Goal: Task Accomplishment & Management: Manage account settings

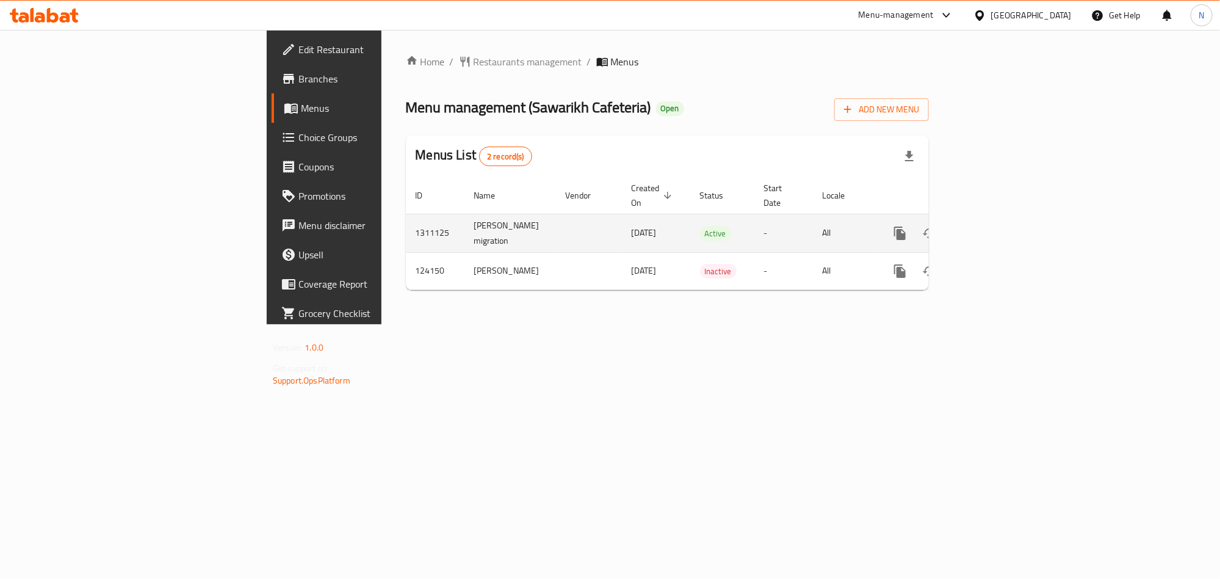
click at [1003, 218] on link "enhanced table" at bounding box center [987, 232] width 29 height 29
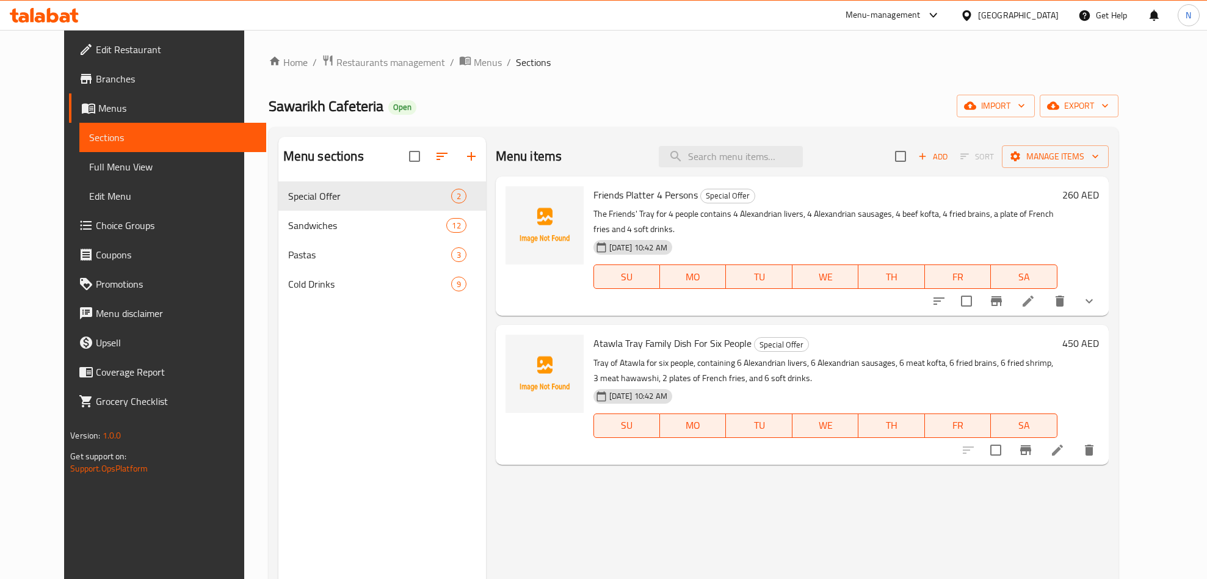
click at [740, 143] on div "Menu items Add Sort Manage items" at bounding box center [802, 157] width 613 height 40
click at [738, 160] on input "search" at bounding box center [730, 156] width 144 height 21
paste input "Friends Platter Four Persons"
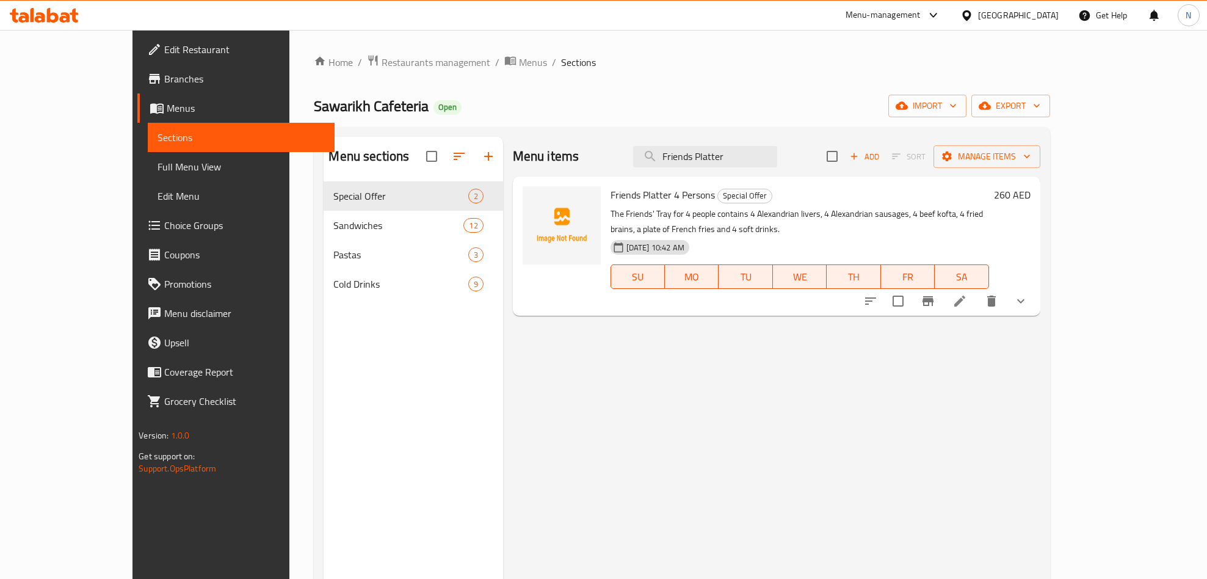
type input "Friends Platter"
click at [933, 296] on icon "Branch-specific-item" at bounding box center [927, 301] width 11 height 10
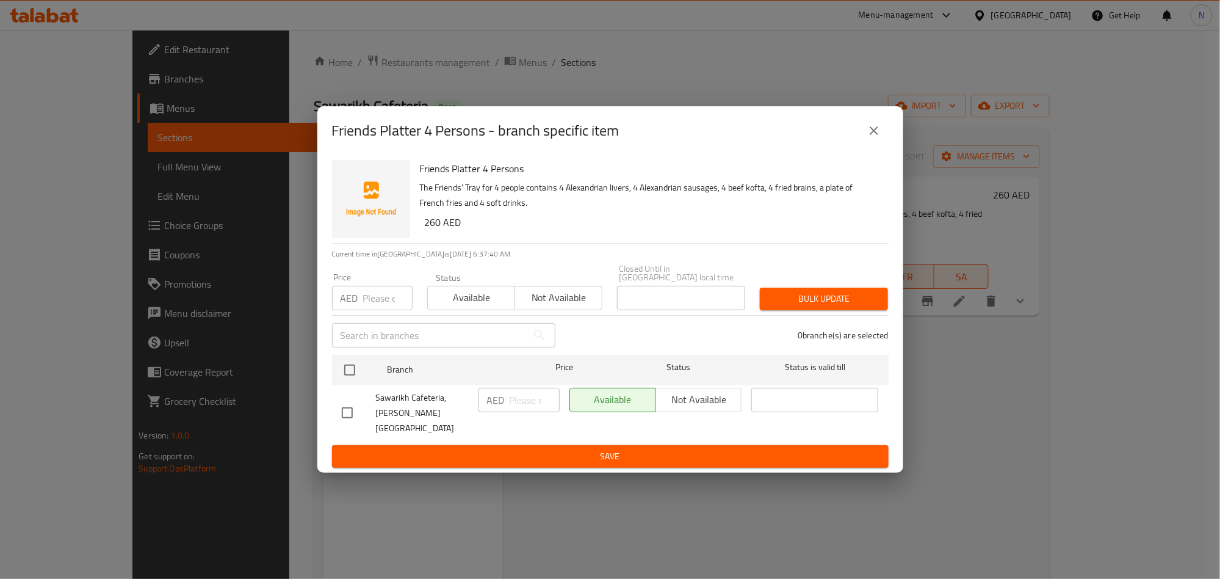
click at [877, 121] on button "close" at bounding box center [873, 130] width 29 height 29
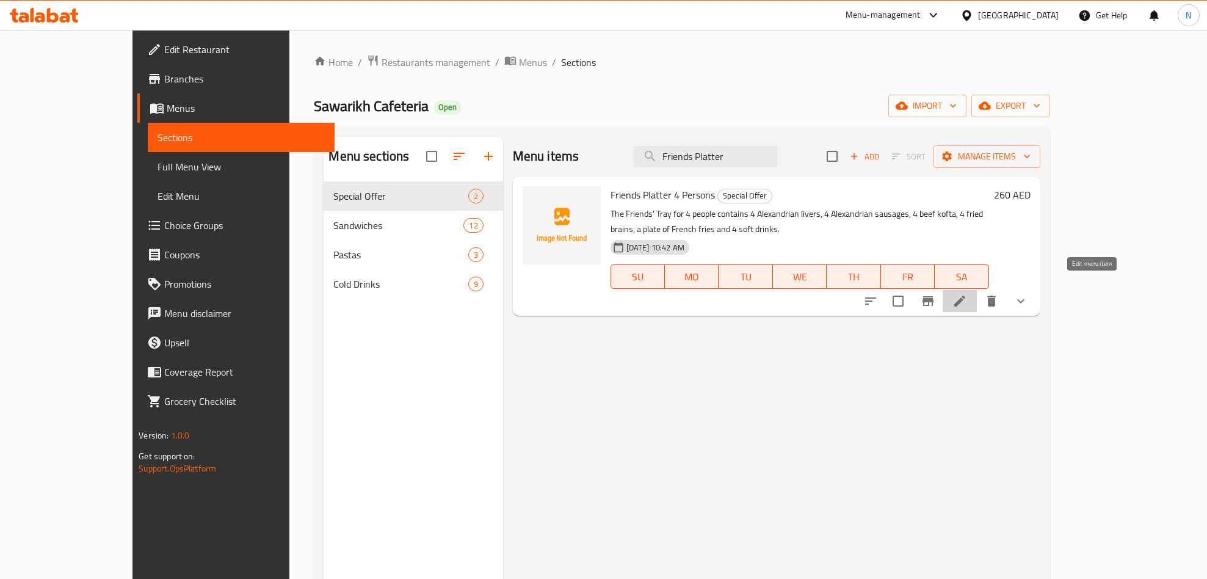
click at [967, 294] on icon at bounding box center [959, 301] width 15 height 15
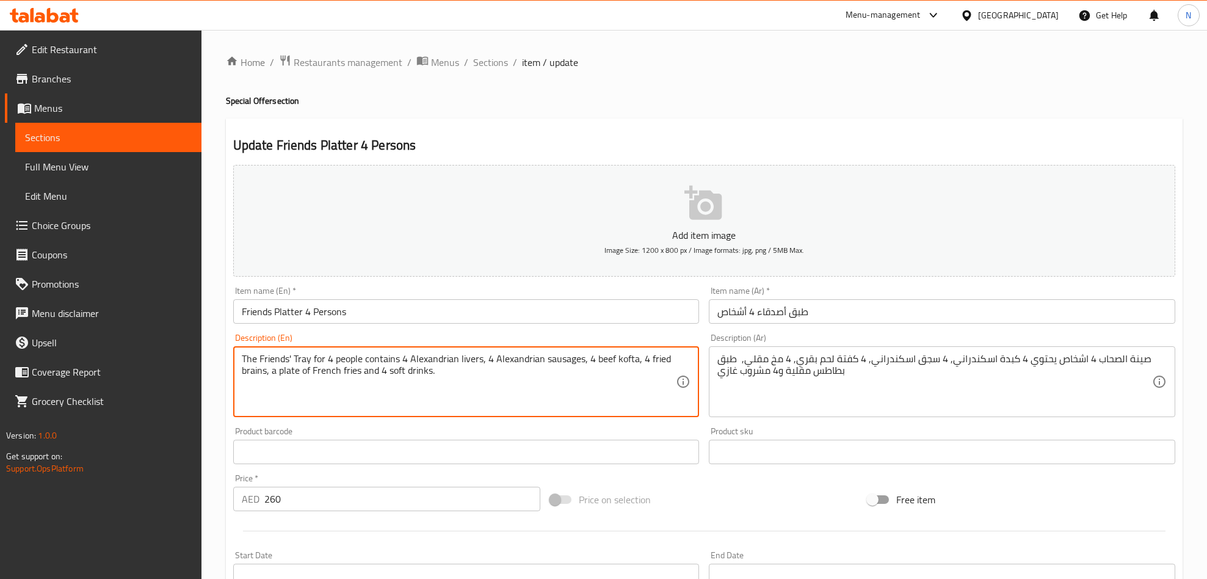
paste textarea "4 Alexandrian Liver + 4 Alexandrian Sausage + 4 Beef Kofta + 4 Fried Brain + 1 …"
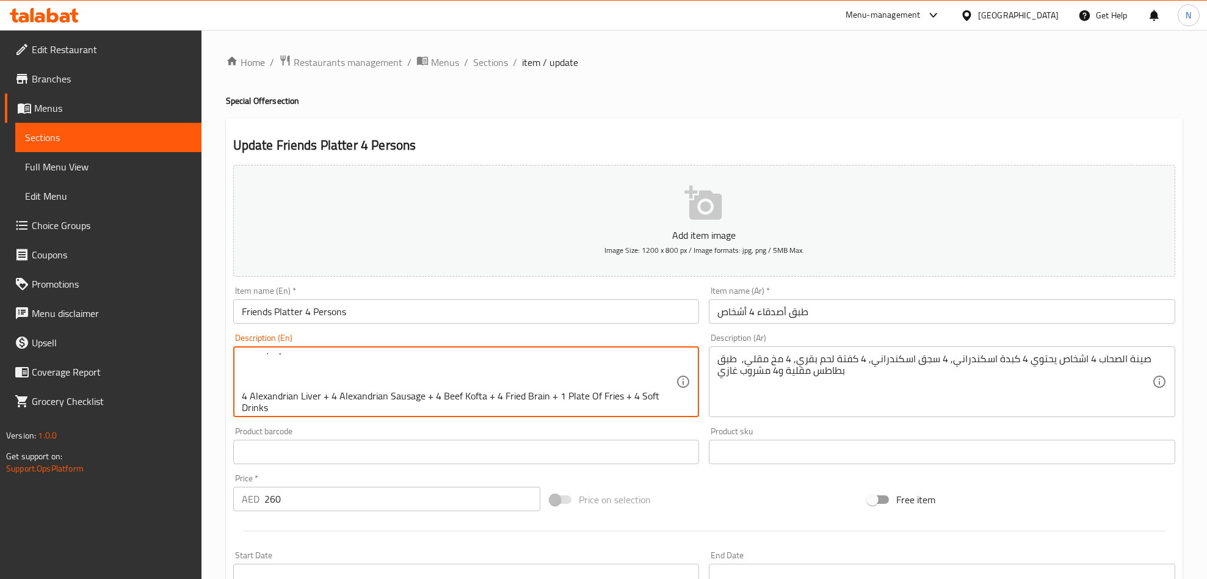
scroll to position [26, 0]
click at [409, 394] on textarea "The Friends' Tray for 4 people contains 4 Alexandrian livers, 4 Alexandrian sau…" at bounding box center [459, 382] width 435 height 58
click at [410, 394] on textarea "The Friends' Tray for 4 people contains 4 Alexandrian livers, 4 Alexandrian sau…" at bounding box center [459, 382] width 435 height 58
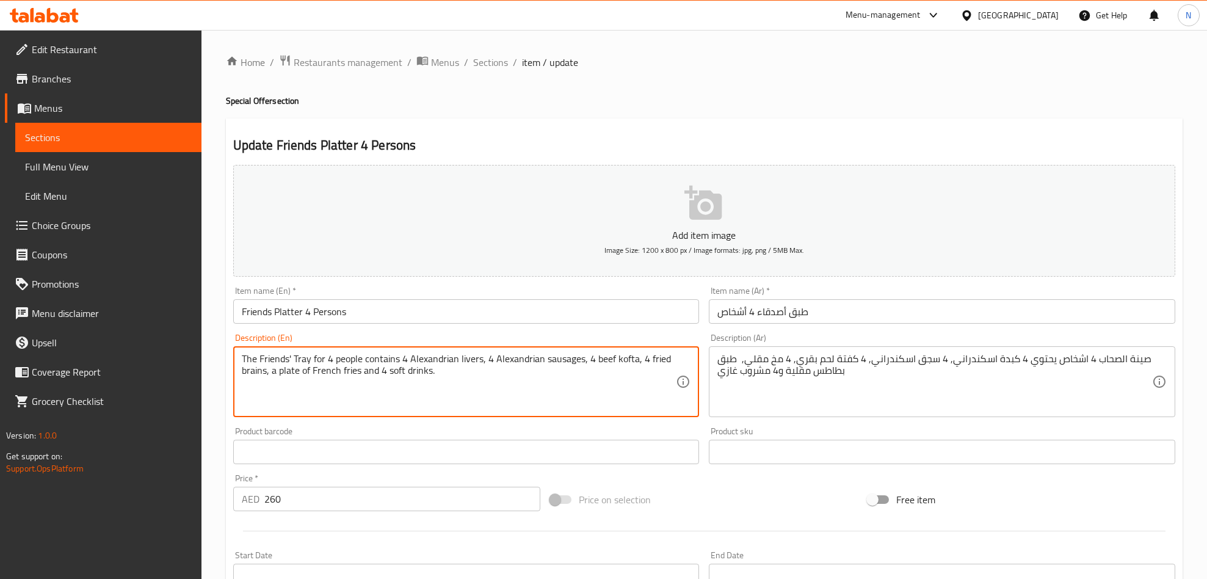
scroll to position [0, 0]
type textarea "The Friends' Tray for 4 people contains 4 Alexandrian livers, 4 Alexandrian sau…"
click at [495, 55] on span "Sections" at bounding box center [490, 62] width 35 height 15
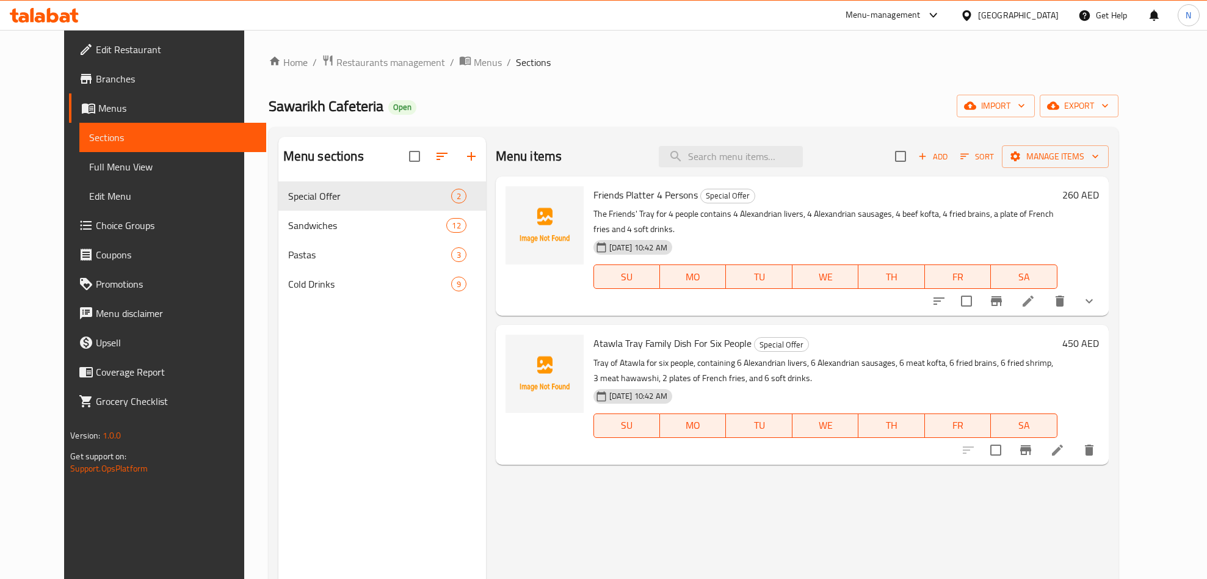
click at [1064, 442] on icon at bounding box center [1057, 449] width 15 height 15
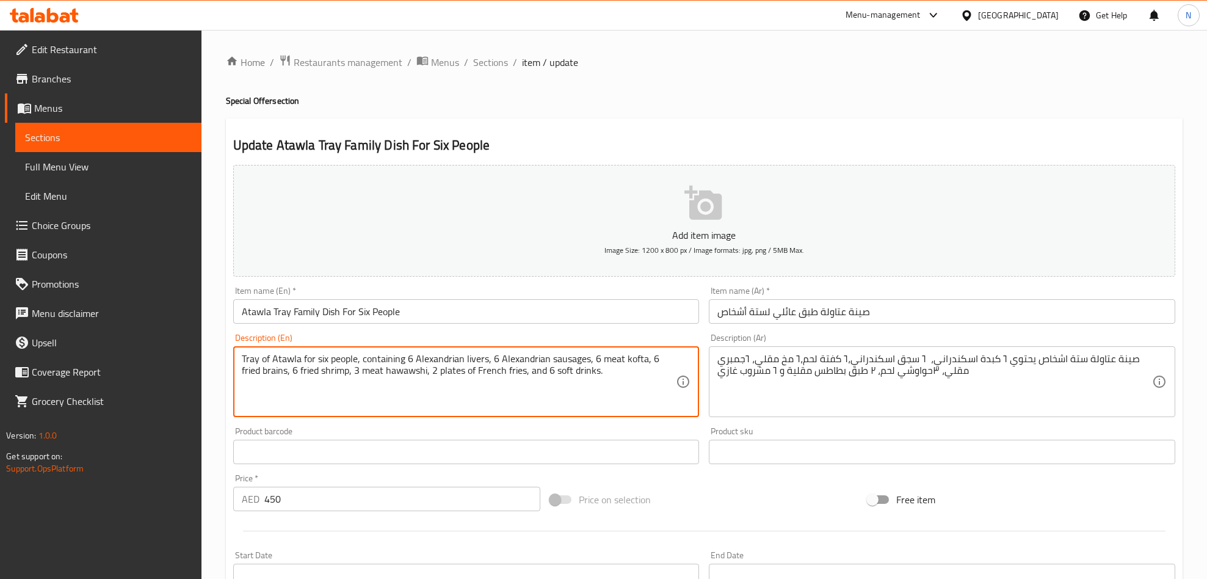
click at [550, 386] on textarea "Tray of Atawla for six people, containing 6 Alexandrian livers, 6 Alexandrian s…" at bounding box center [459, 382] width 435 height 58
click at [588, 381] on textarea "Tray of Atawla for six people, containing 6 Alexandrian livers, 6 Alexandrian s…" at bounding box center [459, 382] width 435 height 58
paste textarea "6 Alexandrian Liver + 6 Alexandrian Sausage + 6 Beef Kofta + 6 Fried Brain + 6 …"
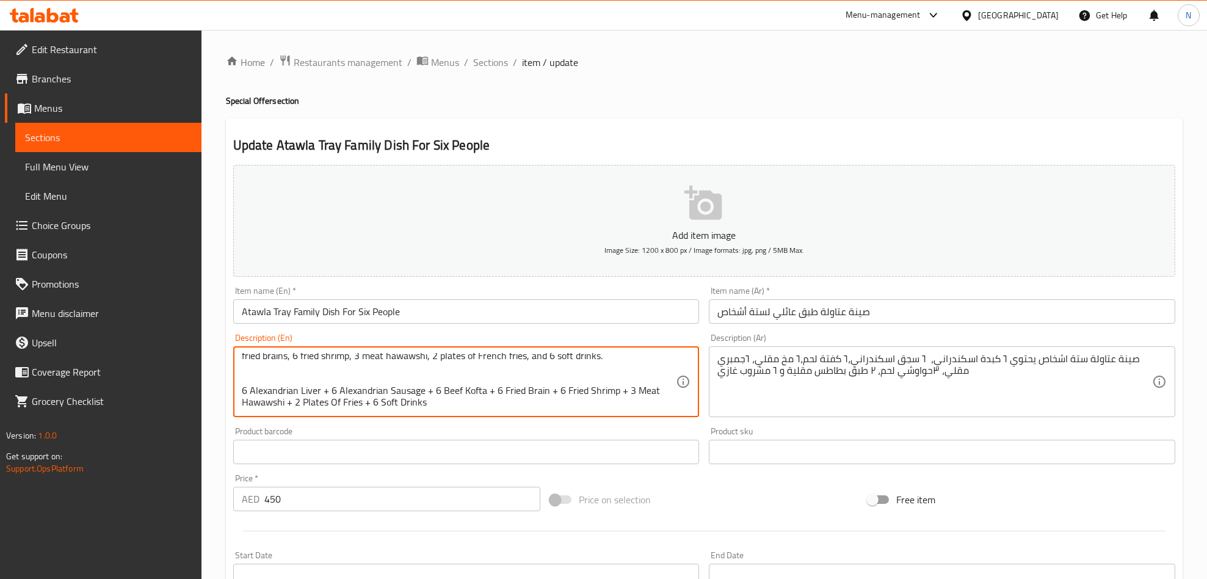
click at [583, 392] on textarea "Tray of Atawla for six people, containing 6 Alexandrian livers, 6 Alexandrian s…" at bounding box center [459, 382] width 435 height 58
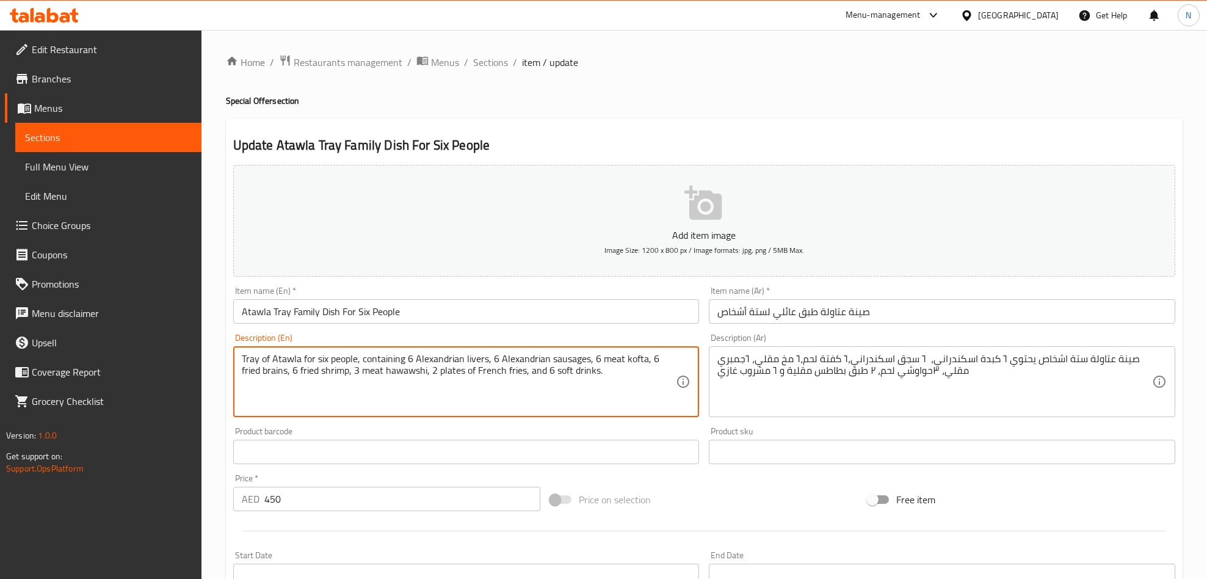
scroll to position [0, 0]
type textarea "Tray of Atawla for six people, containing 6 Alexandrian livers, 6 Alexandrian s…"
click at [489, 62] on span "Sections" at bounding box center [490, 62] width 35 height 15
